Goal: Task Accomplishment & Management: Manage account settings

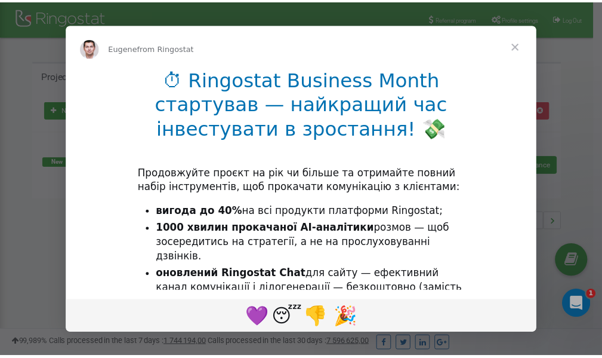
scroll to position [179, 0]
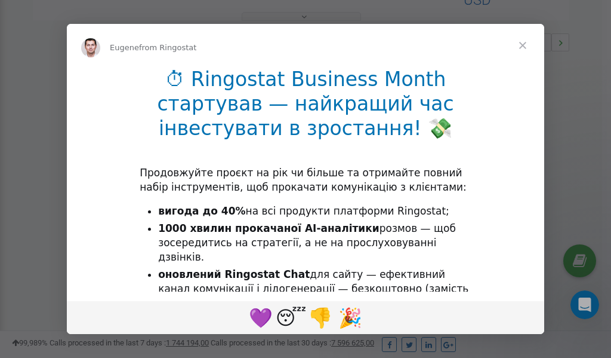
click at [523, 44] on span "Close" at bounding box center [523, 45] width 43 height 43
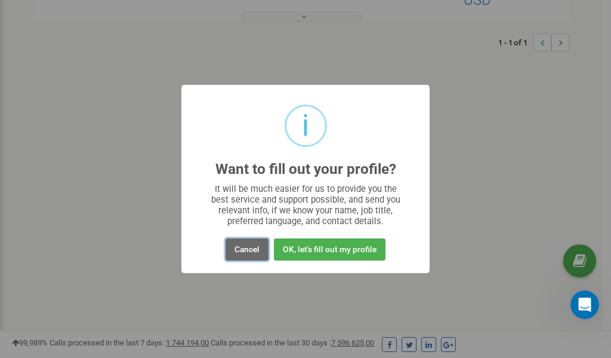
click at [255, 251] on button "Cancel" at bounding box center [247, 249] width 43 height 22
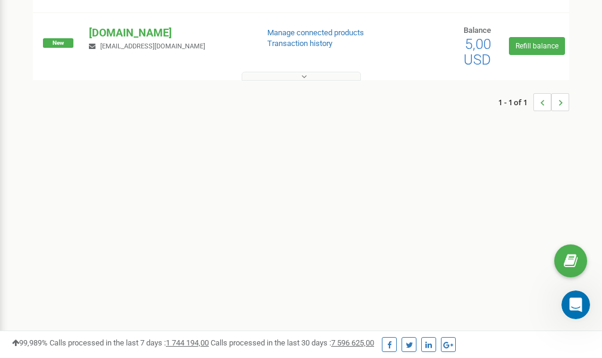
scroll to position [0, 0]
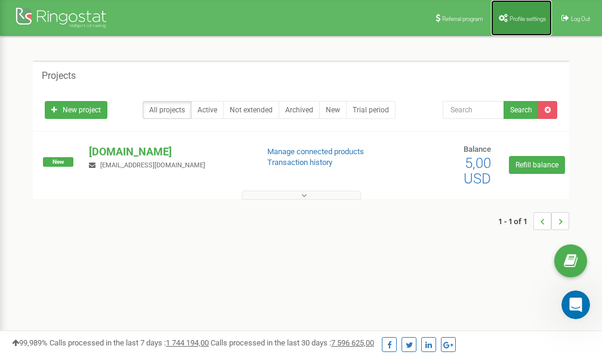
click at [518, 14] on link "Profile settings" at bounding box center [521, 18] width 61 height 36
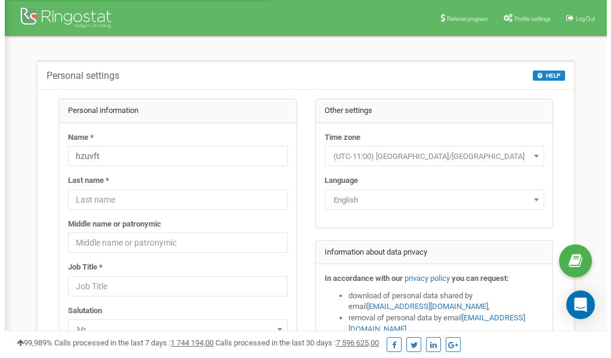
scroll to position [60, 0]
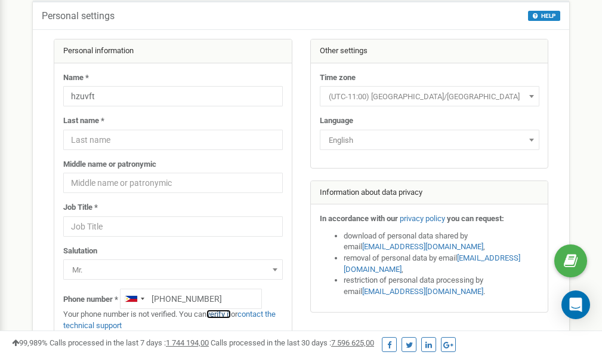
click at [222, 313] on link "verify it" at bounding box center [219, 313] width 24 height 9
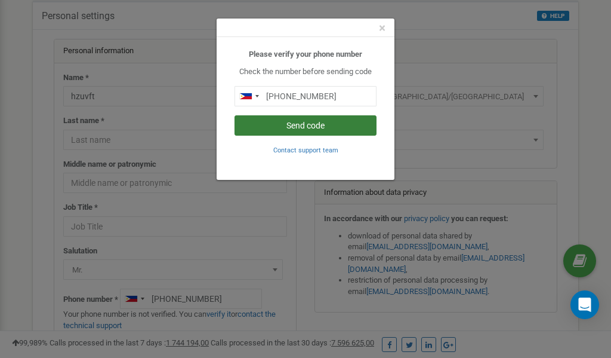
click at [324, 125] on button "Send code" at bounding box center [306, 125] width 142 height 20
